Goal: Information Seeking & Learning: Learn about a topic

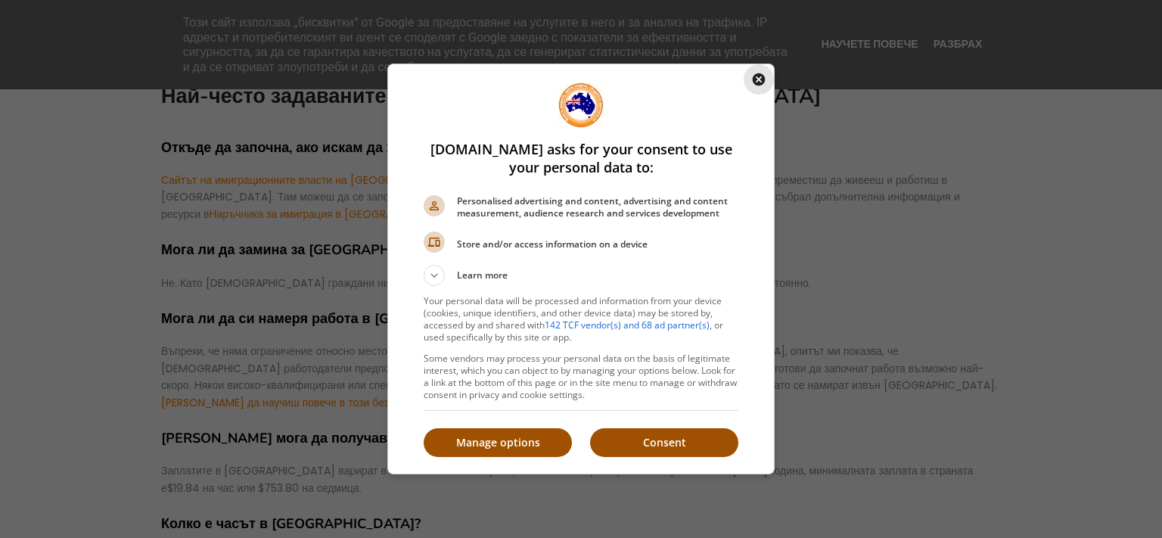
click at [760, 79] on icon "Close" at bounding box center [758, 79] width 15 height 15
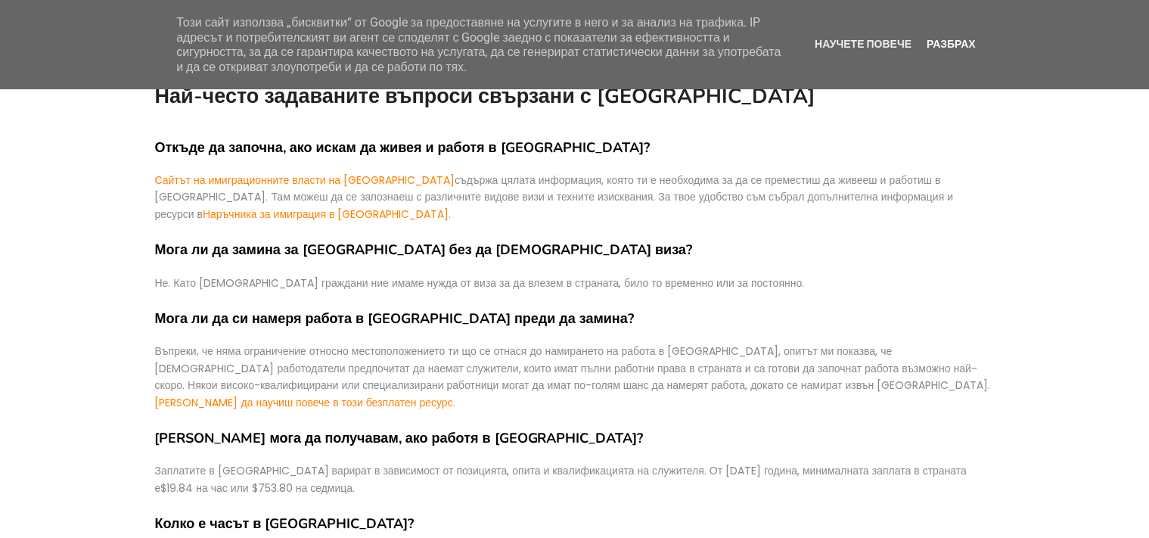
click at [935, 47] on link "Разбрах" at bounding box center [951, 44] width 58 height 12
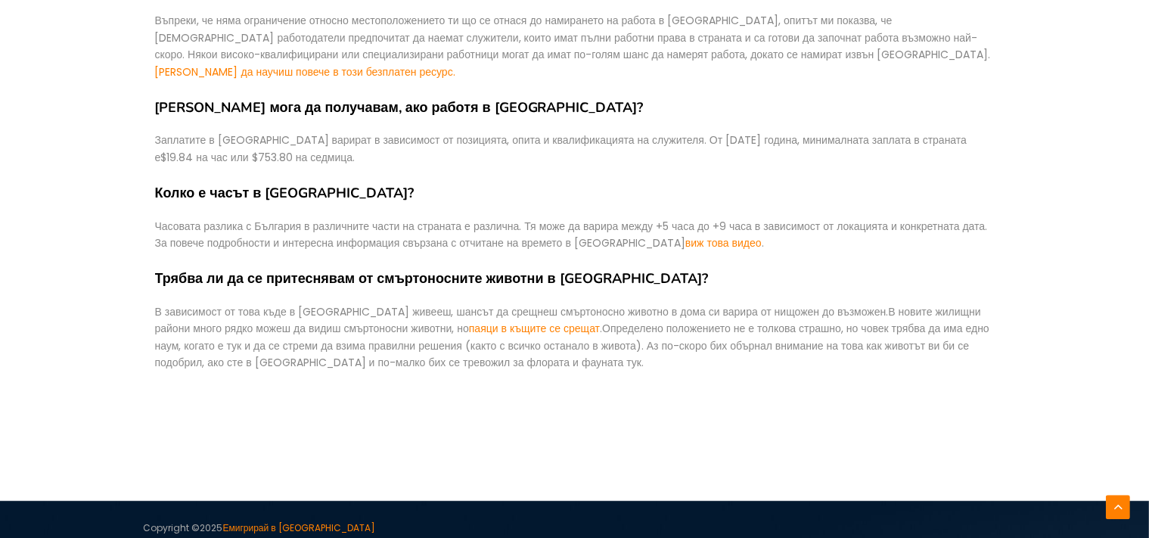
scroll to position [348, 0]
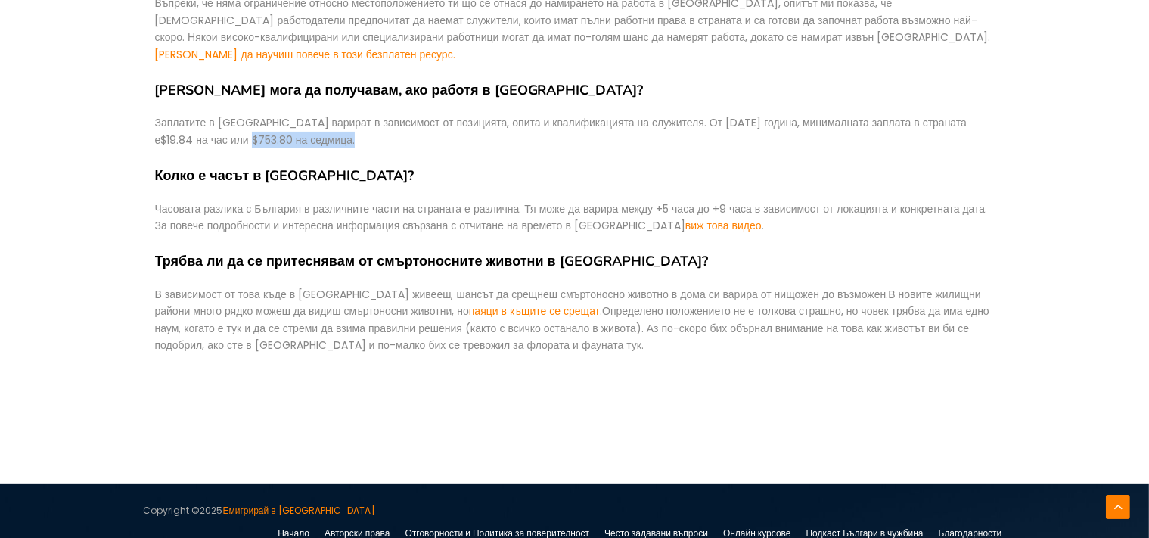
drag, startPoint x: 194, startPoint y: 123, endPoint x: 310, endPoint y: 128, distance: 115.9
click at [310, 128] on p "Заплатите в Австралия варират в зависимост от позицията, опита и квалификацията…" at bounding box center [575, 131] width 840 height 34
copy span "$753.80 на седмица."
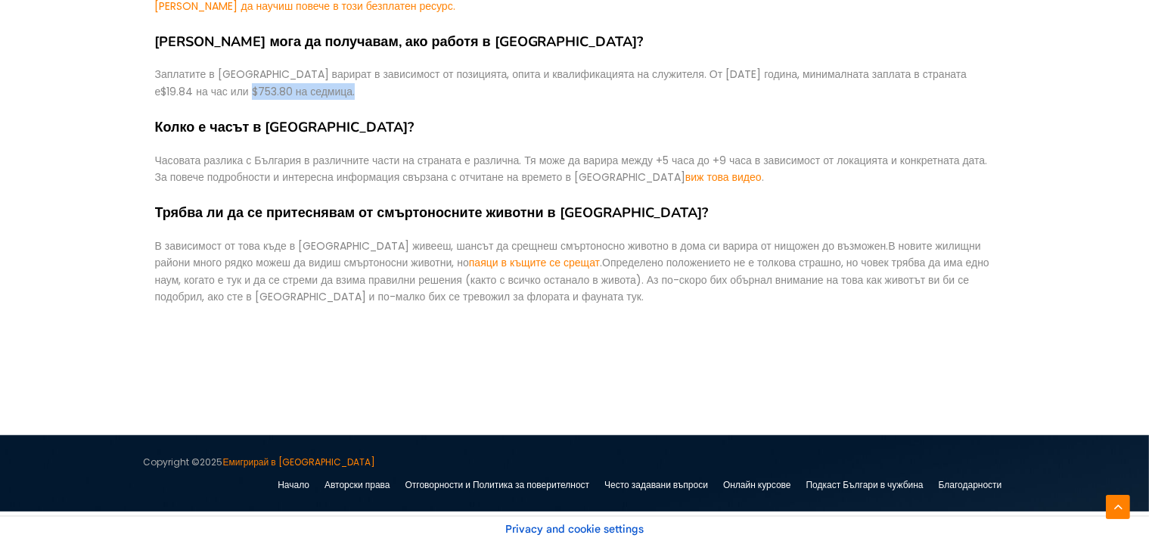
scroll to position [0, 0]
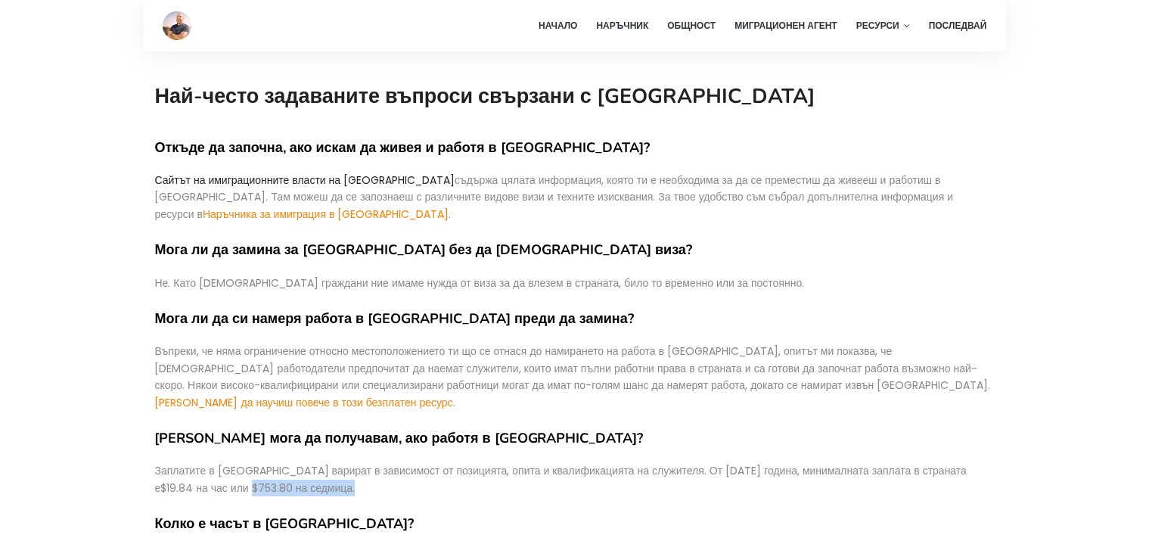
click at [309, 186] on link "Сайтът на имиграционните власти на Австралия" at bounding box center [305, 180] width 300 height 15
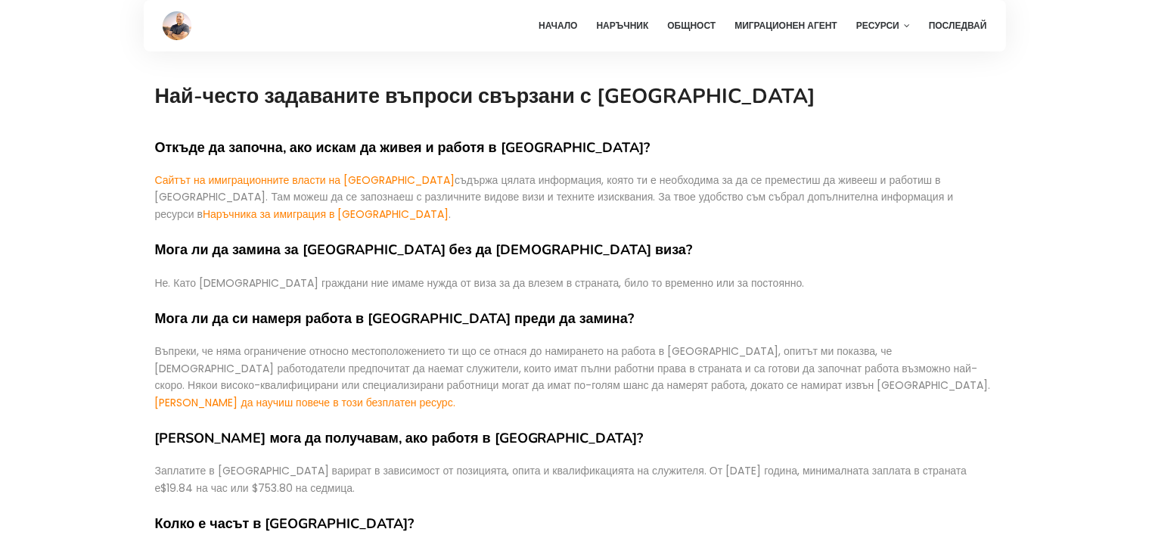
click at [912, 108] on h1 "Най-често задаваните въпроси свързани с Австралия" at bounding box center [575, 97] width 840 height 31
click at [966, 23] on link "Последвай" at bounding box center [955, 25] width 66 height 51
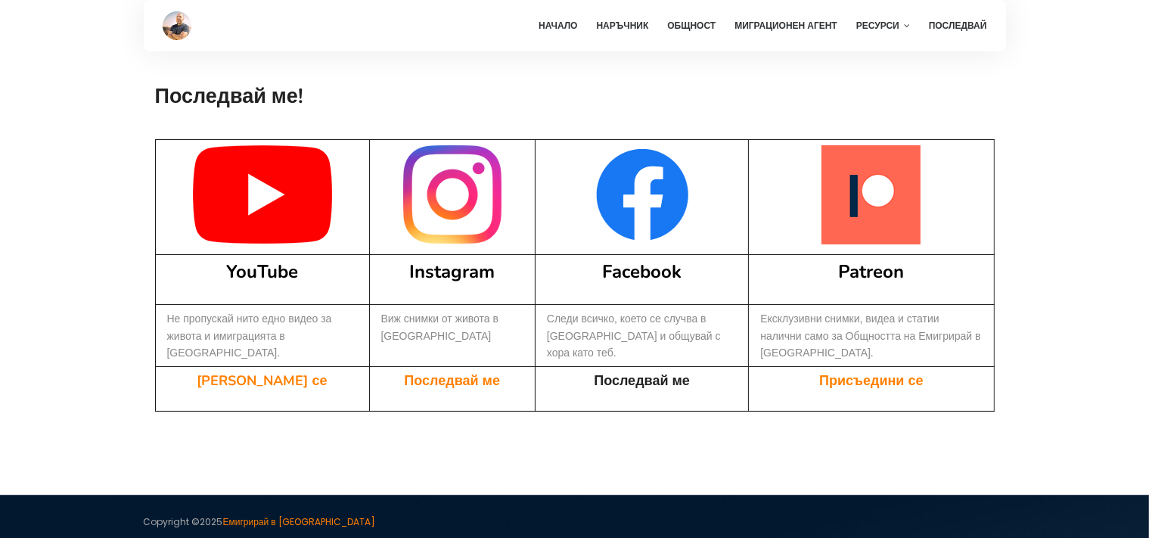
click at [620, 372] on link "Последвай ме" at bounding box center [642, 381] width 96 height 18
